Goal: Information Seeking & Learning: Learn about a topic

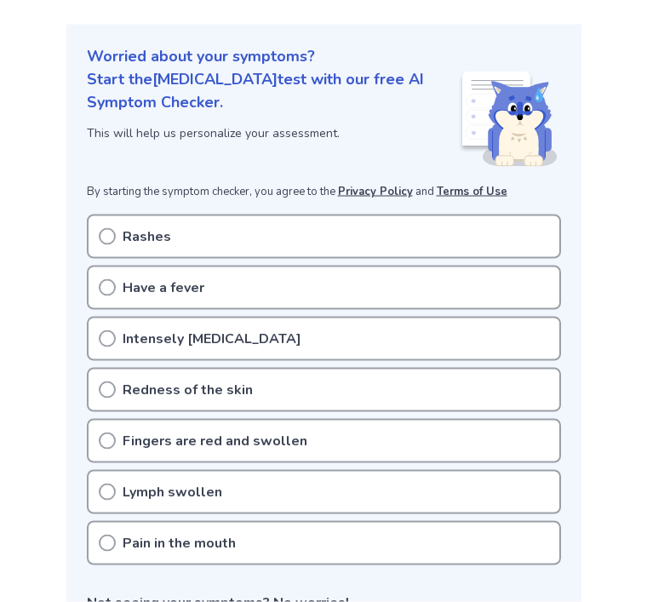
scroll to position [186, 0]
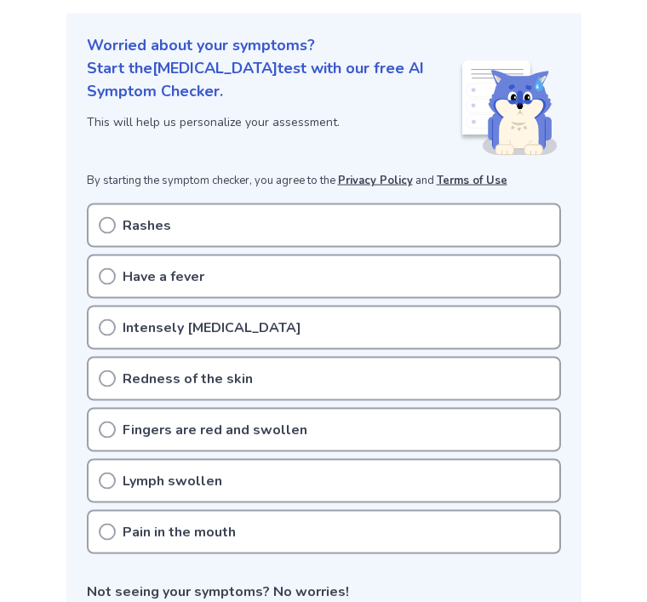
click at [370, 471] on div "Lymph swollen" at bounding box center [324, 481] width 474 height 44
click at [404, 413] on div "Fingers are red and swollen" at bounding box center [324, 430] width 474 height 44
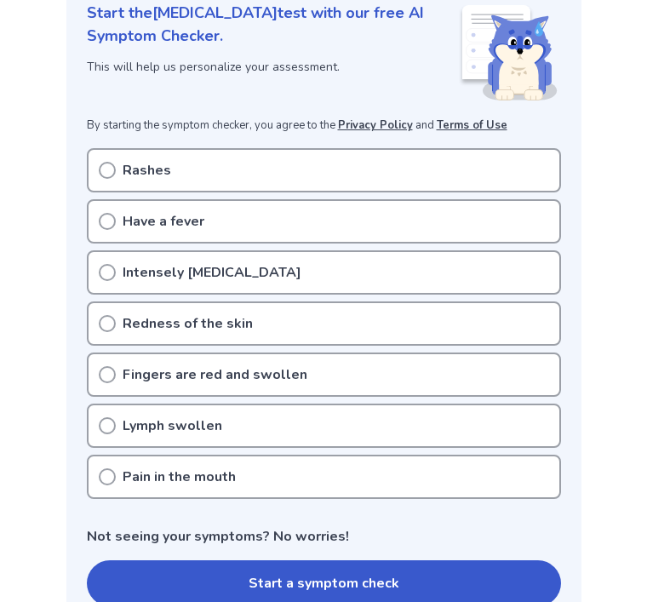
click at [226, 484] on p "Pain in the mouth" at bounding box center [179, 477] width 113 height 20
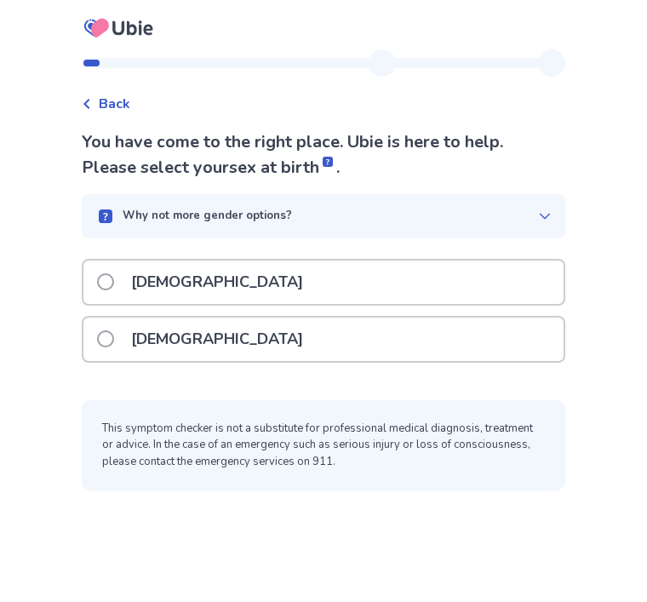
click at [375, 335] on div "[DEMOGRAPHIC_DATA]" at bounding box center [323, 339] width 480 height 43
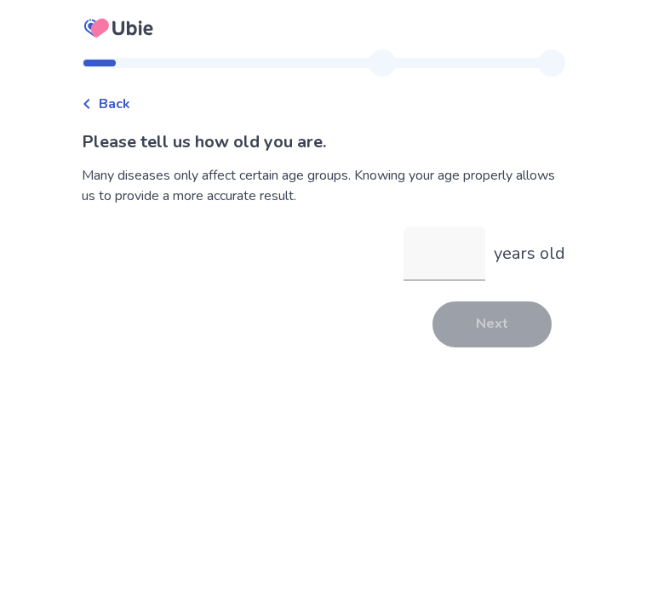
click at [449, 249] on input "years old" at bounding box center [445, 253] width 82 height 54
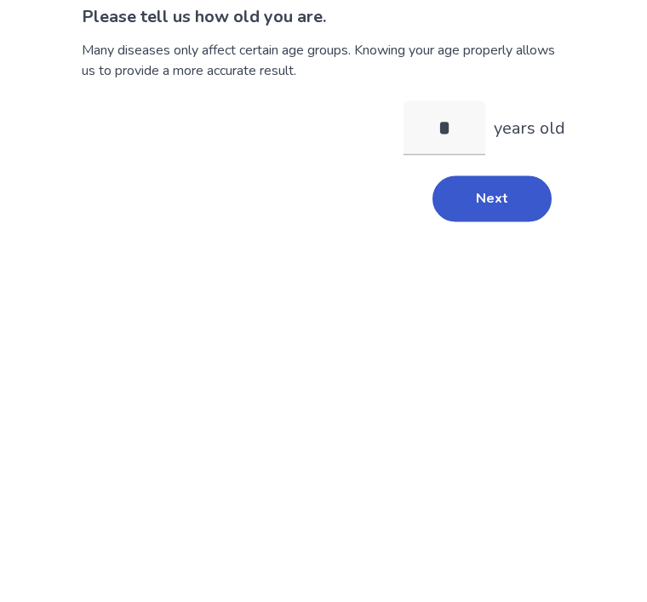
type input "*"
click at [511, 301] on button "Next" at bounding box center [491, 324] width 119 height 46
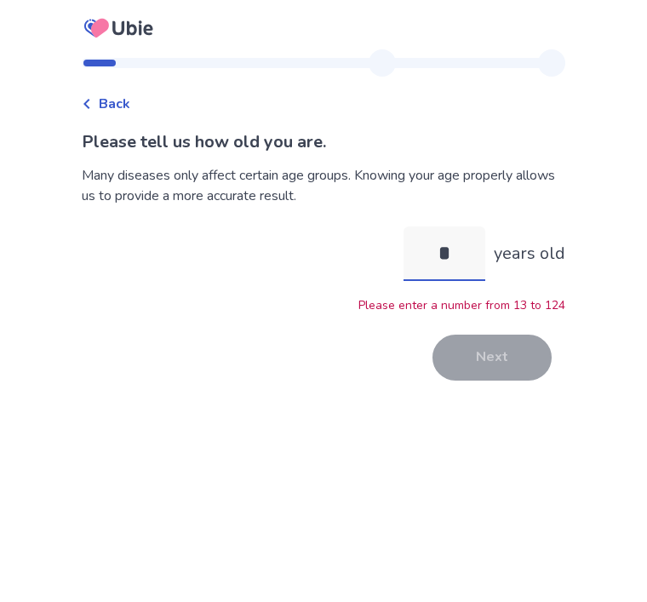
click at [471, 226] on input "*" at bounding box center [445, 253] width 82 height 54
